Goal: Information Seeking & Learning: Learn about a topic

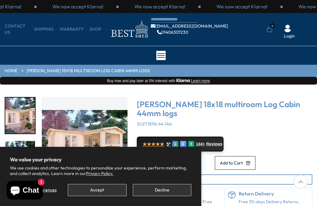
click at [164, 190] on button "Decline" at bounding box center [162, 190] width 59 height 12
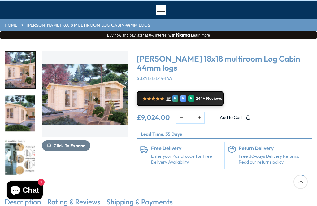
scroll to position [46, 0]
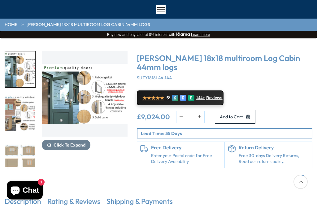
click at [23, 158] on div "5 / 7" at bounding box center [20, 156] width 31 height 37
click at [29, 158] on div at bounding box center [20, 116] width 31 height 304
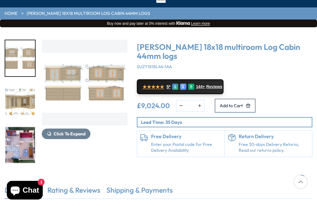
scroll to position [58, 0]
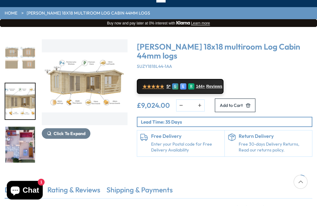
click at [23, 102] on img "6 / 7" at bounding box center [20, 101] width 30 height 36
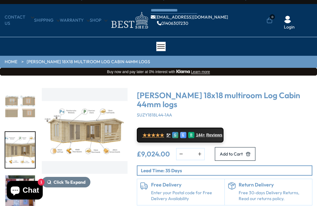
scroll to position [0, 0]
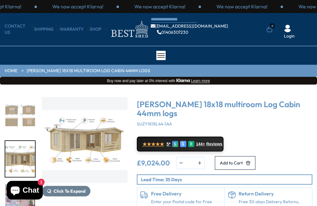
click at [12, 69] on link "HOME" at bounding box center [11, 71] width 13 height 6
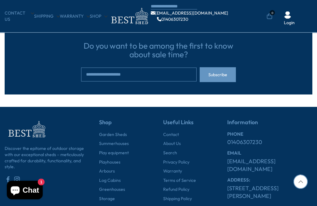
scroll to position [1792, 0]
click at [113, 178] on link "Log Cabins" at bounding box center [110, 181] width 22 height 6
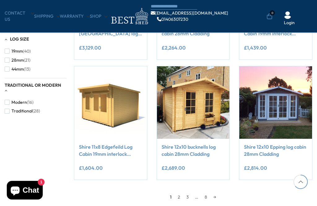
scroll to position [441, 0]
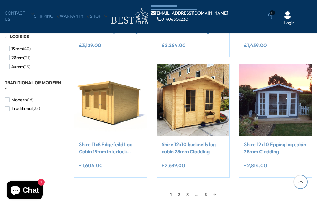
click at [181, 192] on link "2" at bounding box center [179, 194] width 9 height 9
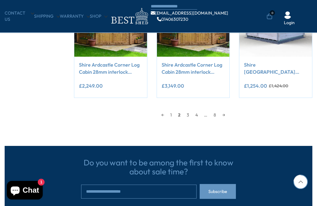
scroll to position [519, 0]
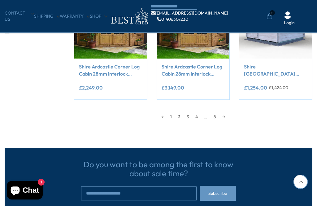
click at [188, 115] on link "3" at bounding box center [188, 116] width 9 height 9
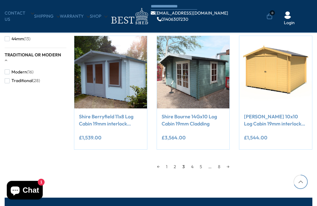
scroll to position [469, 0]
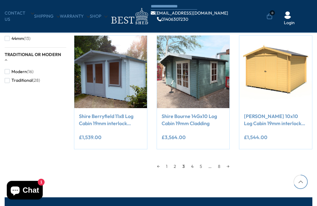
click at [195, 166] on link "4" at bounding box center [192, 166] width 9 height 9
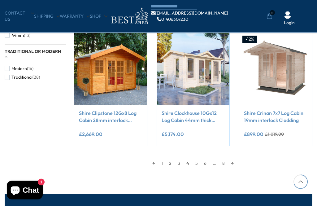
scroll to position [473, 0]
click at [198, 162] on link "5" at bounding box center [197, 163] width 9 height 9
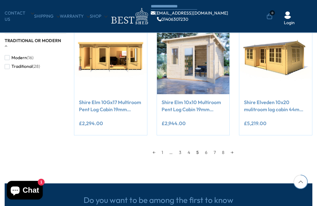
scroll to position [485, 0]
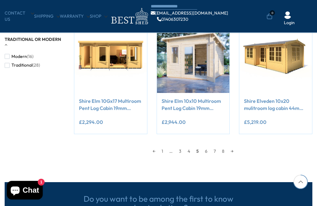
click at [209, 149] on link "6" at bounding box center [206, 151] width 9 height 9
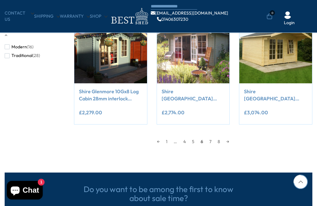
scroll to position [495, 0]
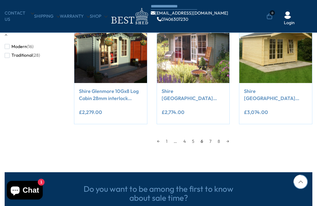
click at [214, 141] on link "7" at bounding box center [210, 141] width 8 height 9
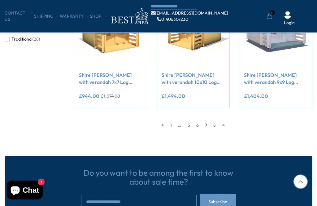
scroll to position [512, 0]
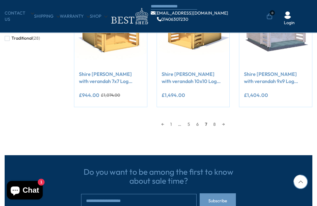
click at [217, 125] on link "8" at bounding box center [215, 124] width 9 height 9
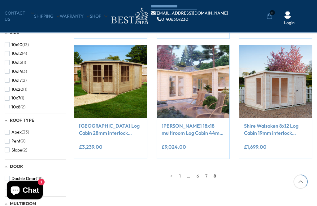
scroll to position [219, 0]
click at [220, 176] on span "8" at bounding box center [215, 175] width 9 height 9
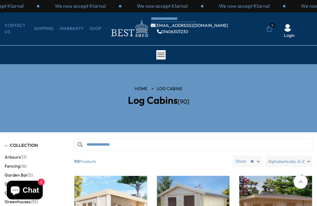
scroll to position [0, 0]
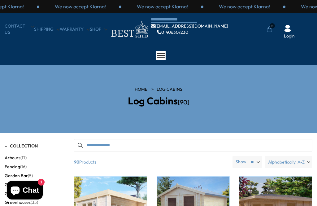
scroll to position [531, 0]
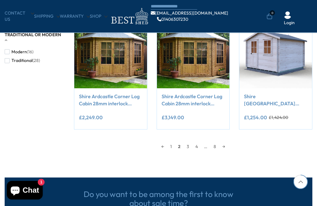
scroll to position [539, 0]
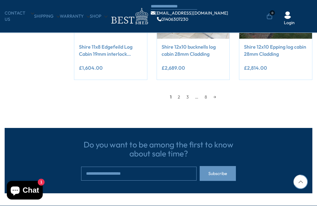
scroll to position [461, 0]
